Goal: Information Seeking & Learning: Understand process/instructions

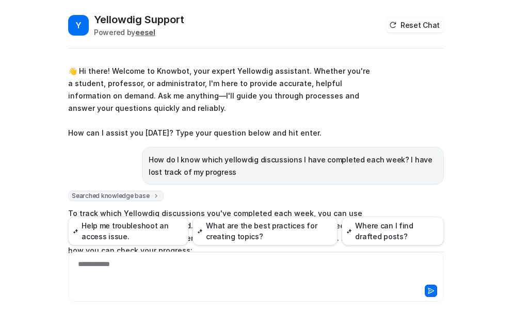
scroll to position [359, 0]
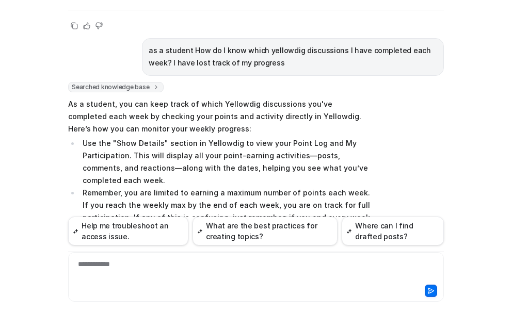
click at [134, 267] on div "**********" at bounding box center [256, 271] width 370 height 24
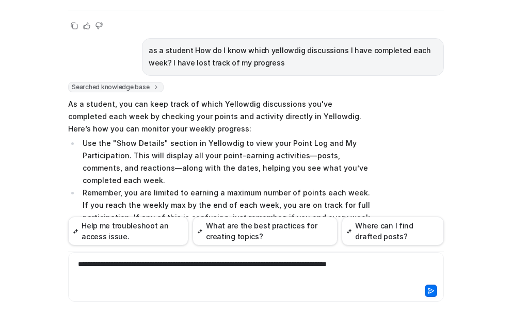
click at [388, 265] on div "**********" at bounding box center [256, 271] width 370 height 24
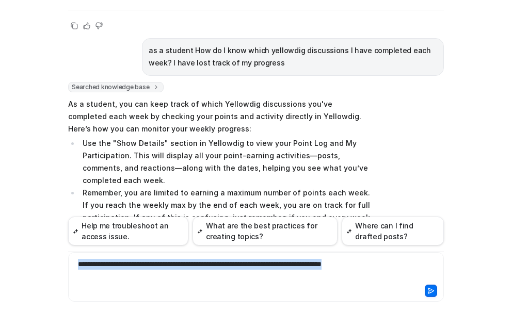
drag, startPoint x: 389, startPoint y: 265, endPoint x: 50, endPoint y: 264, distance: 338.8
click at [50, 264] on div "Y Yellowdig Support Powered by eesel Reset Chat 👋 Hi there! Welcome to Knowbot,…" at bounding box center [256, 157] width 512 height 314
copy div "**********"
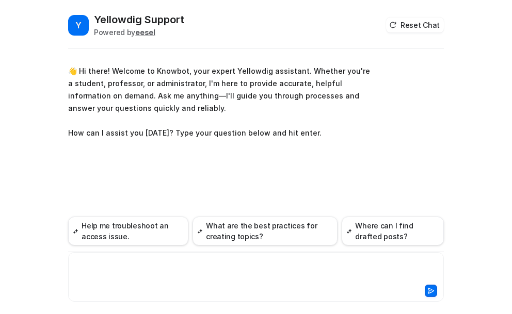
click at [126, 264] on div at bounding box center [256, 271] width 370 height 24
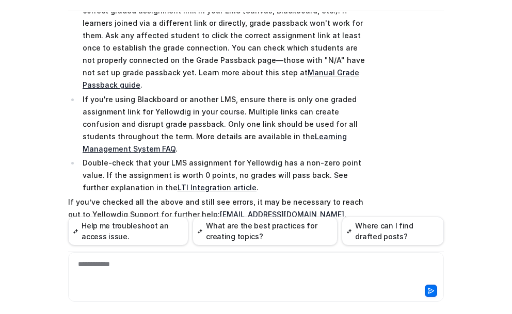
scroll to position [252, 0]
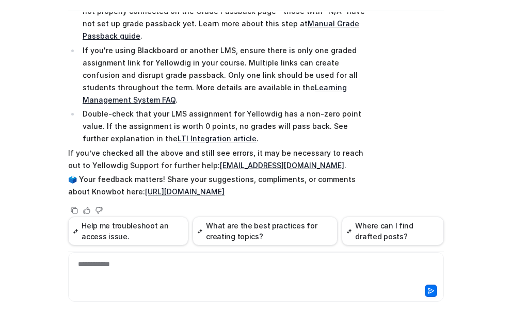
click at [119, 266] on div "**********" at bounding box center [256, 271] width 370 height 24
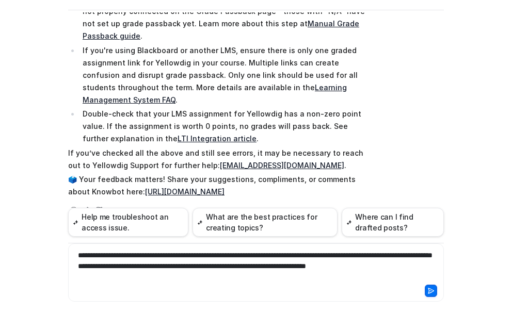
click at [74, 255] on div "**********" at bounding box center [256, 266] width 370 height 32
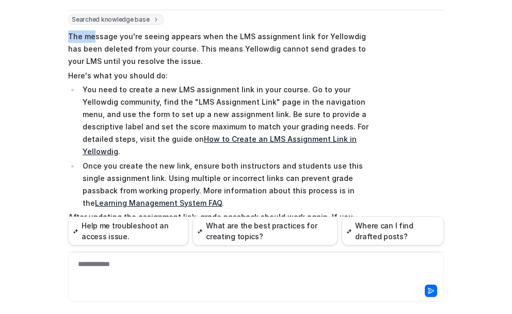
scroll to position [525, 0]
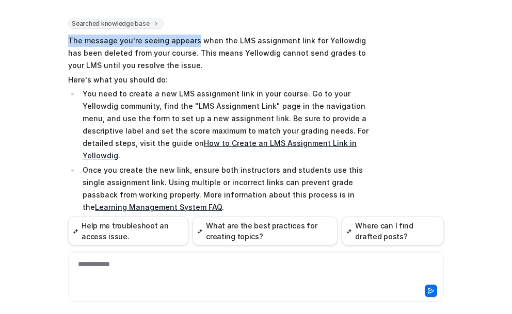
drag, startPoint x: 65, startPoint y: 22, endPoint x: 190, endPoint y: 34, distance: 124.8
click at [190, 35] on p "The message you're seeing appears when the LMS assignment link for Yellowdig ha…" at bounding box center [219, 53] width 302 height 37
click at [407, 39] on div "Searched knowledge base search_queries : [ "assignment link deleted from LMS", …" at bounding box center [255, 158] width 375 height 279
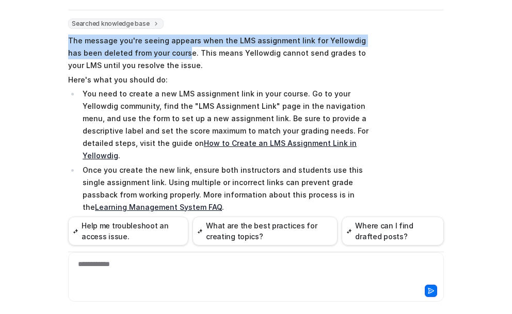
drag, startPoint x: 64, startPoint y: 27, endPoint x: 165, endPoint y: 44, distance: 102.0
click at [165, 44] on p "The message you're seeing appears when the LMS assignment link for Yellowdig ha…" at bounding box center [219, 53] width 302 height 37
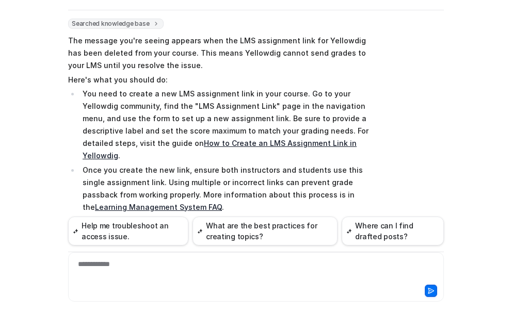
click at [212, 44] on p "The message you're seeing appears when the LMS assignment link for Yellowdig ha…" at bounding box center [219, 53] width 302 height 37
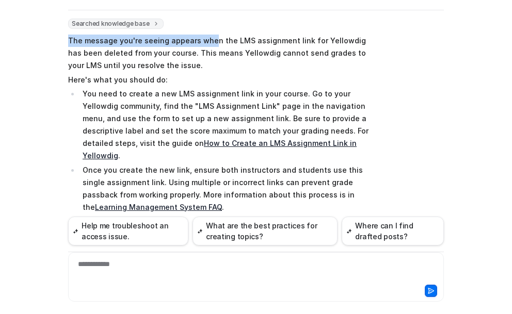
drag, startPoint x: 62, startPoint y: 27, endPoint x: 206, endPoint y: 29, distance: 143.4
click at [206, 29] on div "Y Yellowdig Support Powered by eesel Reset Chat 👋 Hi there! Welcome to Knowbot,…" at bounding box center [256, 125] width 392 height 302
click at [81, 35] on p "The message you're seeing appears when the LMS assignment link for Yellowdig ha…" at bounding box center [219, 53] width 302 height 37
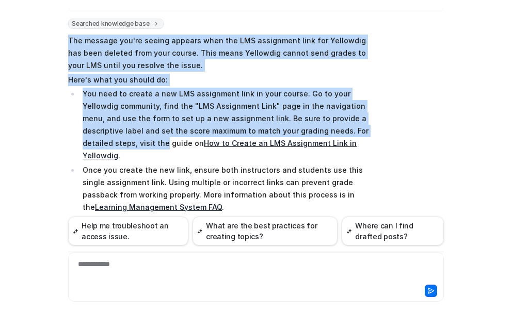
drag, startPoint x: 65, startPoint y: 26, endPoint x: 358, endPoint y: 123, distance: 308.7
click at [358, 123] on span "The message you're seeing appears when the LMS assignment link for Yellowdig ha…" at bounding box center [219, 157] width 302 height 248
click at [261, 119] on p "You need to create a new LMS assignment link in your course. Go to your Yellowd…" at bounding box center [226, 125] width 287 height 74
drag, startPoint x: 261, startPoint y: 119, endPoint x: 67, endPoint y: 32, distance: 212.6
click at [68, 33] on span "The message you're seeing appears when the LMS assignment link for Yellowdig ha…" at bounding box center [219, 157] width 302 height 248
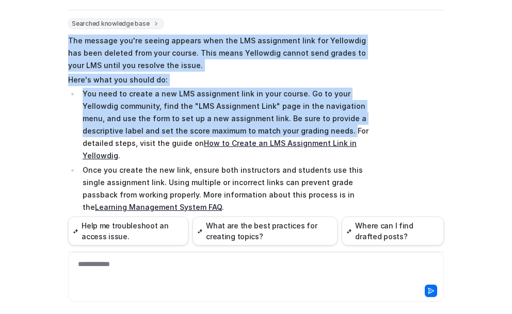
click at [146, 52] on p "The message you're seeing appears when the LMS assignment link for Yellowdig ha…" at bounding box center [219, 53] width 302 height 37
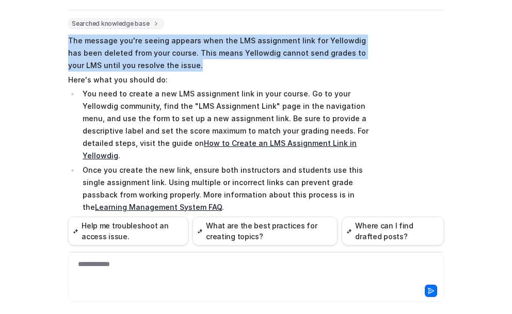
drag, startPoint x: 157, startPoint y: 55, endPoint x: 64, endPoint y: 33, distance: 94.8
click at [68, 35] on p "The message you're seeing appears when the LMS assignment link for Yellowdig ha…" at bounding box center [219, 53] width 302 height 37
copy p "The message you're seeing appears when the LMS assignment link for Yellowdig ha…"
